Goal: Transaction & Acquisition: Purchase product/service

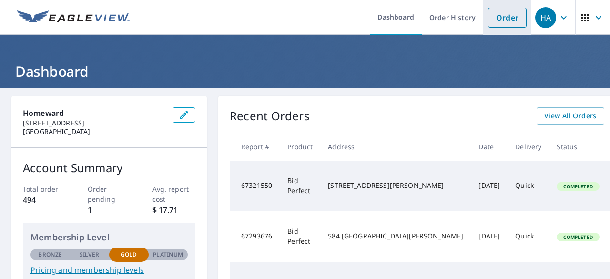
click at [499, 19] on link "Order" at bounding box center [507, 18] width 39 height 20
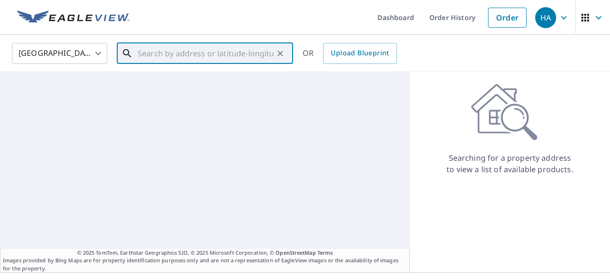
click at [225, 55] on input "text" at bounding box center [206, 53] width 136 height 27
paste input "26619 Redstone Hl, San Antonio, TX 78261"
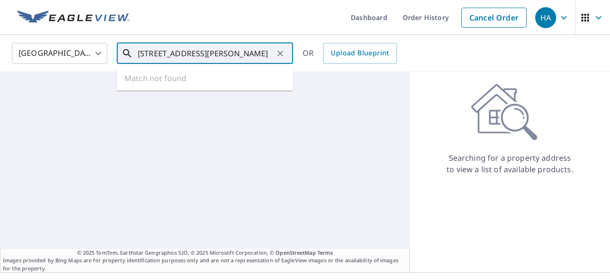
scroll to position [0, 18]
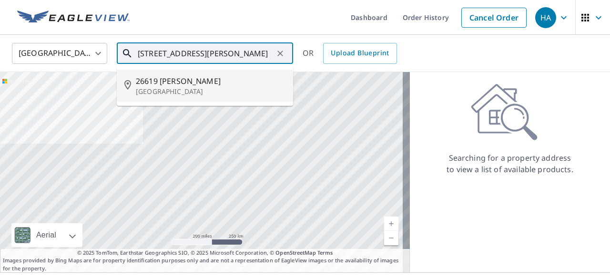
click at [209, 87] on p "San Antonio, TX 78261" at bounding box center [211, 92] width 150 height 10
type input "26619 Redstone Hl San Antonio, TX 78261"
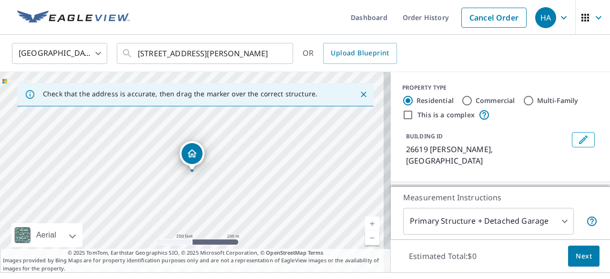
click at [365, 226] on link "Current Level 17, Zoom In" at bounding box center [372, 223] width 14 height 14
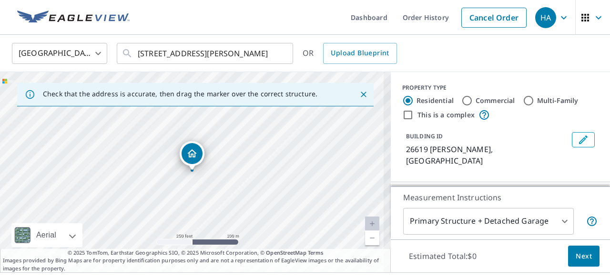
click at [365, 226] on link "Current Level 18.366028216681872, Zoom In Disabled" at bounding box center [372, 223] width 14 height 14
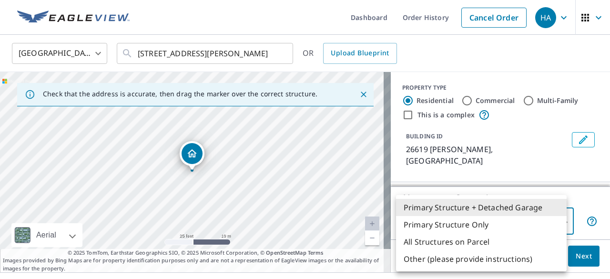
click at [450, 220] on body "HA HA Dashboard Order History Cancel Order HA United States US ​ 26619 Redstone…" at bounding box center [305, 139] width 610 height 279
drag, startPoint x: 598, startPoint y: 113, endPoint x: 600, endPoint y: 154, distance: 41.0
click at [600, 154] on div at bounding box center [305, 139] width 610 height 279
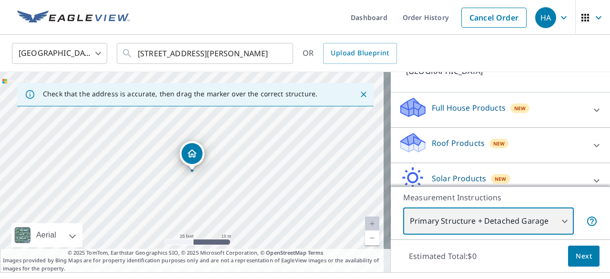
scroll to position [100, 0]
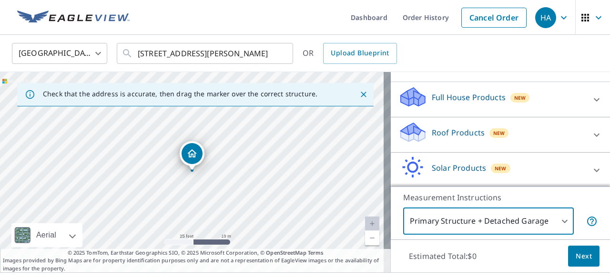
click at [585, 142] on div at bounding box center [596, 134] width 23 height 23
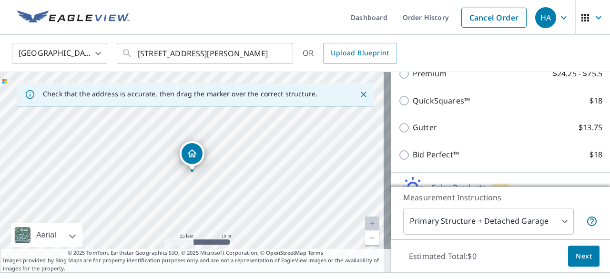
scroll to position [221, 0]
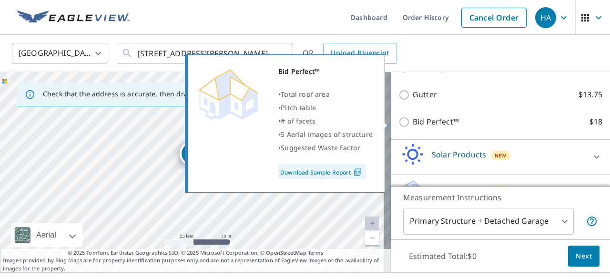
click at [399, 123] on input "Bid Perfect™ $18" at bounding box center [405, 121] width 14 height 11
checkbox input "true"
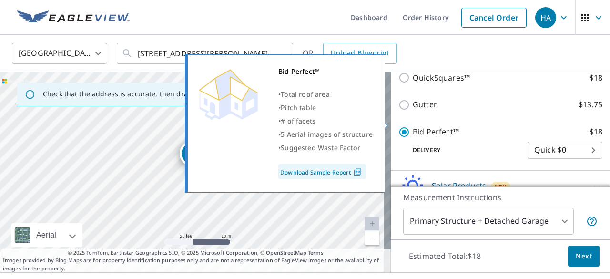
scroll to position [231, 0]
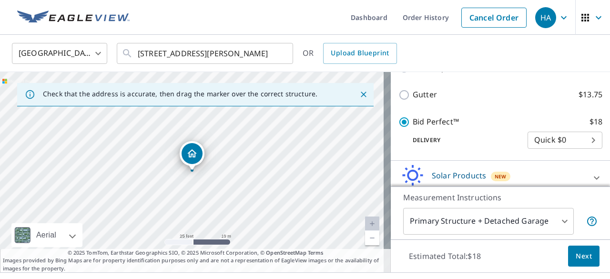
click at [437, 226] on body "HA HA Dashboard Order History Cancel Order HA United States US ​ 26619 Redstone…" at bounding box center [305, 139] width 610 height 279
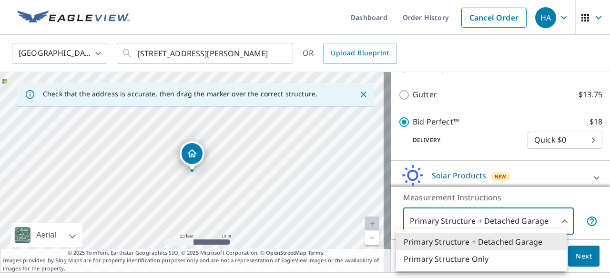
click at [443, 260] on li "Primary Structure Only" at bounding box center [481, 258] width 171 height 17
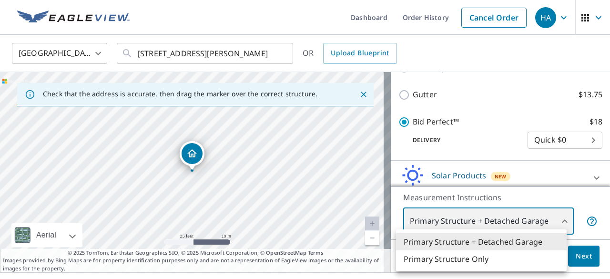
type input "2"
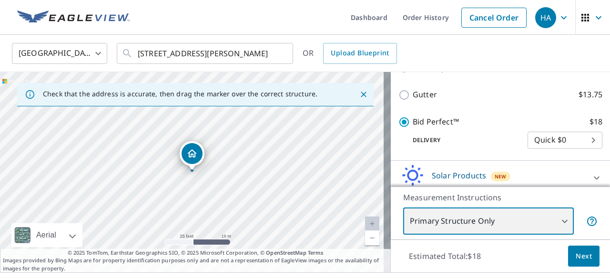
scroll to position [275, 0]
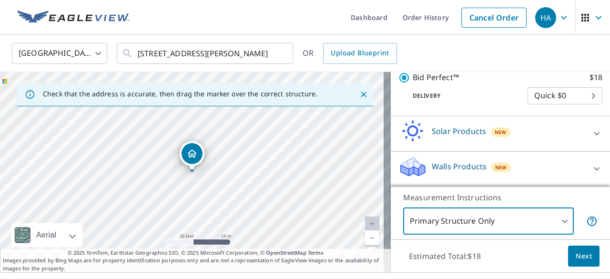
click at [585, 250] on button "Next" at bounding box center [583, 255] width 31 height 21
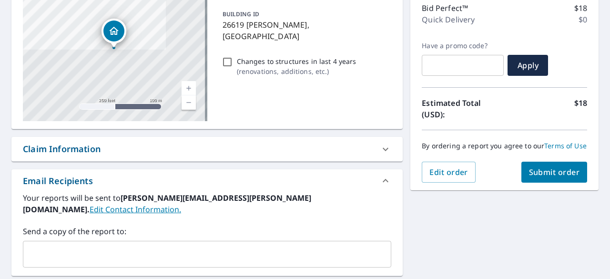
scroll to position [129, 0]
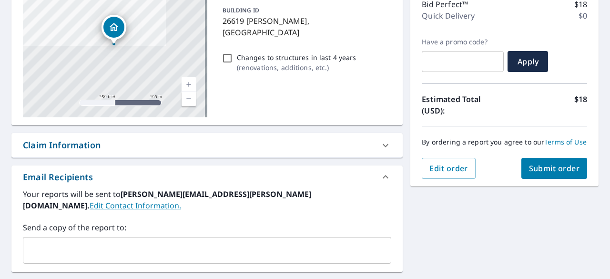
click at [134, 142] on div "Claim Information" at bounding box center [198, 145] width 351 height 13
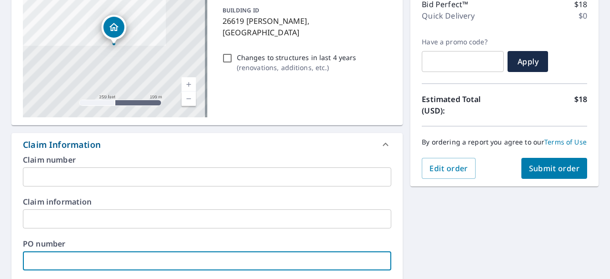
click at [40, 253] on input "text" at bounding box center [207, 260] width 368 height 19
paste input "P-00009447"
click at [30, 262] on input "P-00009447" at bounding box center [207, 260] width 368 height 19
type input "P-00009447"
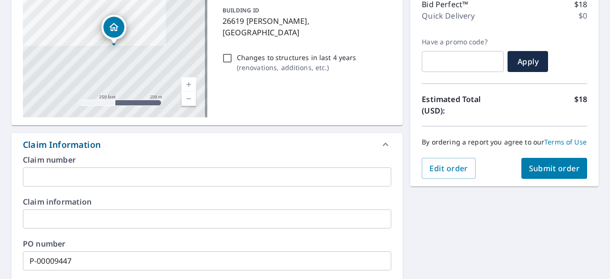
click at [466, 238] on div "26619 Redstone Hl San Antonio, TX 78261 Aerial Road A standard road map Aerial …" at bounding box center [305, 274] width 610 height 631
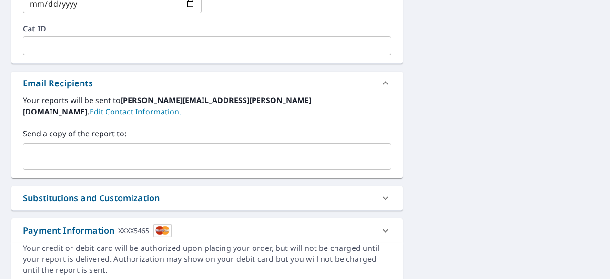
scroll to position [452, 0]
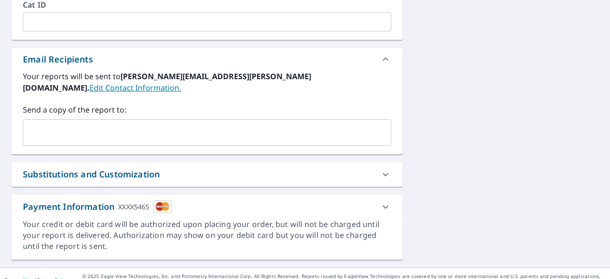
click at [64, 168] on div "Substitutions and Customization" at bounding box center [91, 174] width 137 height 13
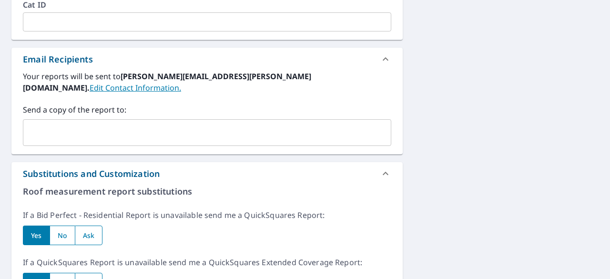
click at [61, 225] on input "radio" at bounding box center [62, 235] width 25 height 20
radio input "true"
click at [55, 273] on input "radio" at bounding box center [62, 283] width 25 height 20
radio input "true"
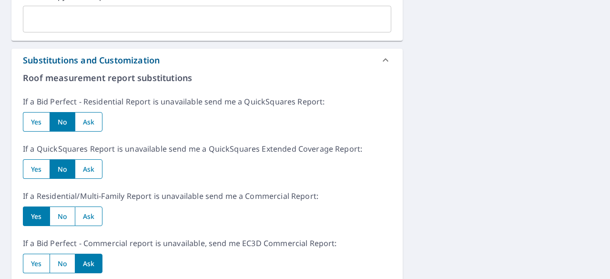
scroll to position [642, 0]
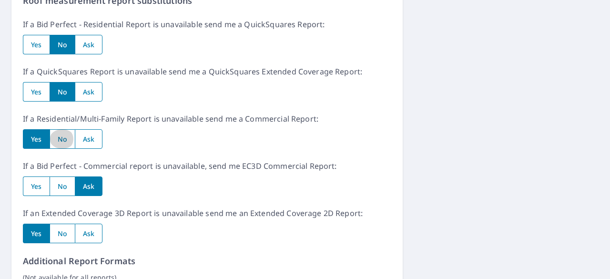
drag, startPoint x: 69, startPoint y: 128, endPoint x: 58, endPoint y: 181, distance: 53.9
click at [69, 129] on input "radio" at bounding box center [62, 139] width 25 height 20
radio input "true"
click at [59, 223] on input "radio" at bounding box center [62, 233] width 25 height 20
radio input "true"
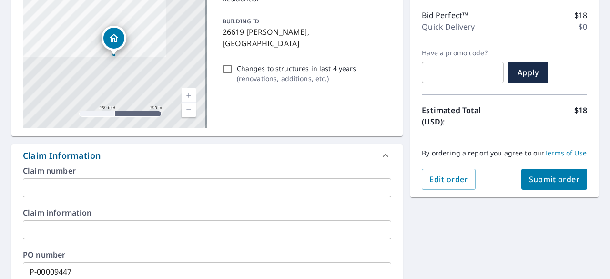
scroll to position [147, 0]
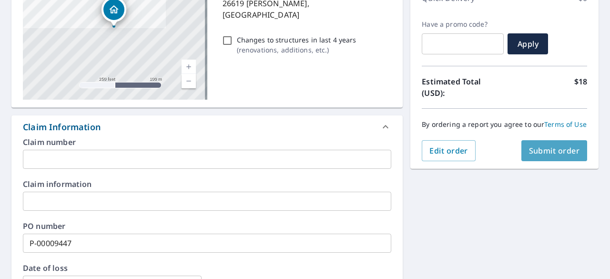
click at [549, 156] on span "Submit order" at bounding box center [554, 150] width 51 height 10
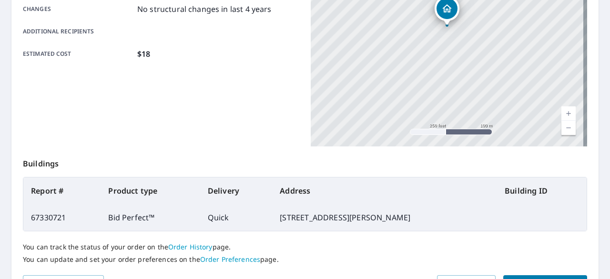
scroll to position [281, 0]
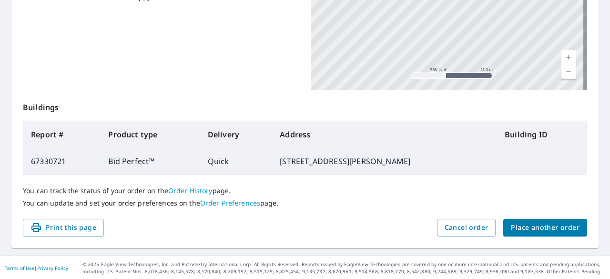
click at [190, 192] on link "Order History" at bounding box center [190, 190] width 44 height 9
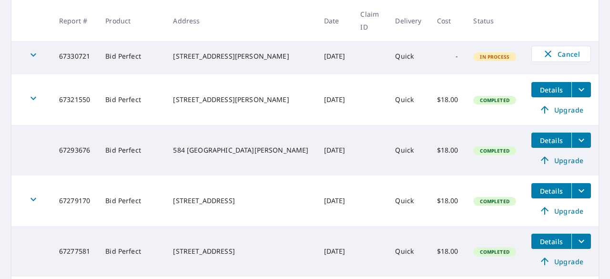
scroll to position [91, 0]
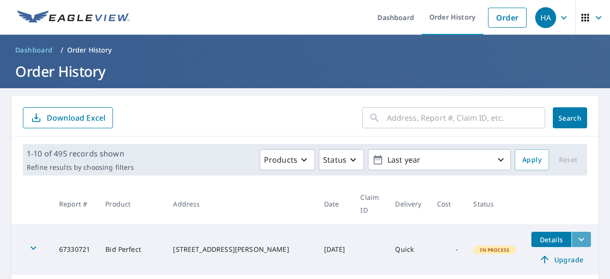
click at [576, 243] on icon "filesDropdownBtn-67330721" at bounding box center [581, 238] width 11 height 11
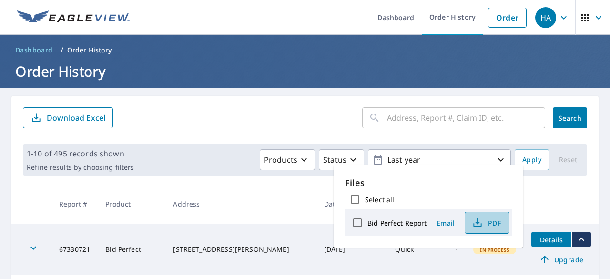
click at [490, 223] on span "PDF" at bounding box center [486, 222] width 30 height 11
click at [165, 200] on th "Product" at bounding box center [132, 203] width 68 height 41
